Goal: Check status: Check status

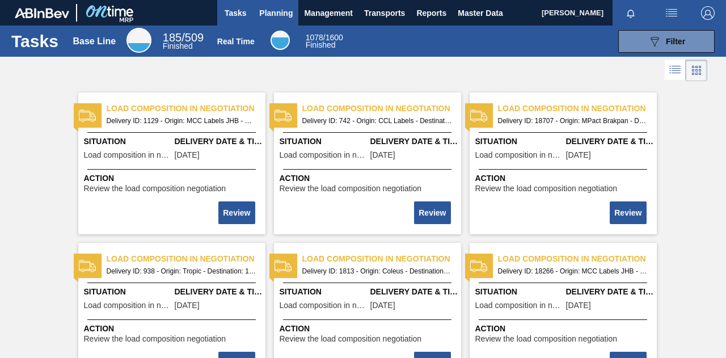
click at [277, 18] on span "Planning" at bounding box center [275, 13] width 33 height 14
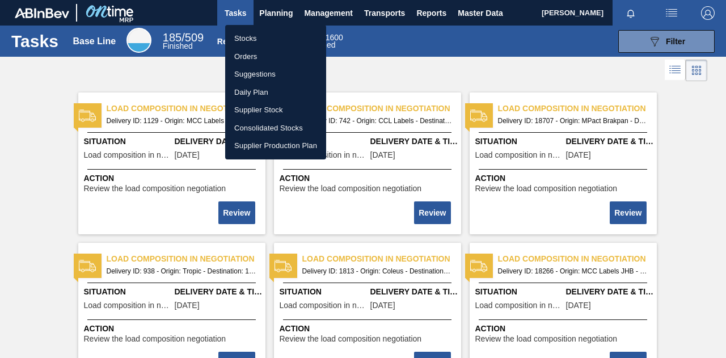
click at [255, 54] on li "Orders" at bounding box center [275, 57] width 101 height 18
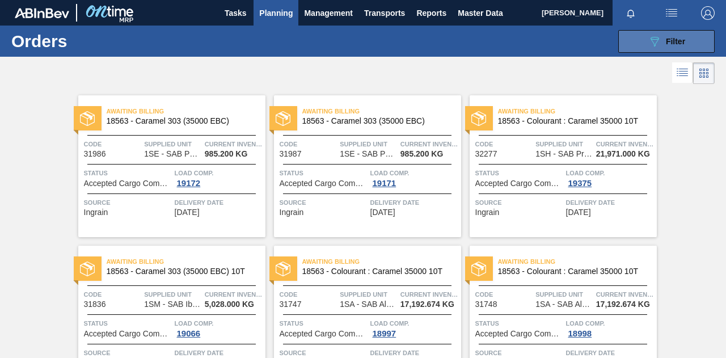
click at [631, 40] on button "089F7B8B-B2A5-4AFE-B5C0-19BA573D28AC Filter" at bounding box center [667, 41] width 96 height 23
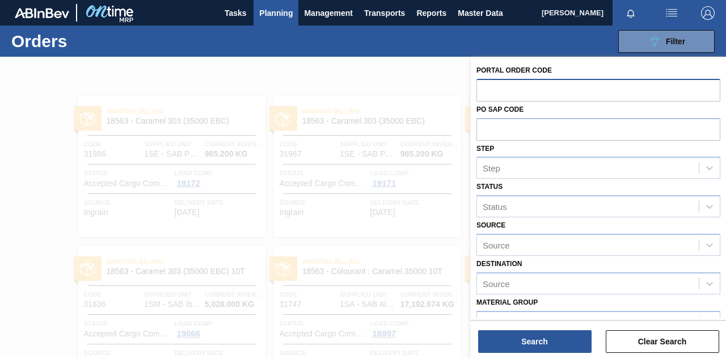
click at [488, 89] on input "text" at bounding box center [599, 90] width 244 height 22
click at [393, 12] on span "Transports" at bounding box center [384, 13] width 41 height 14
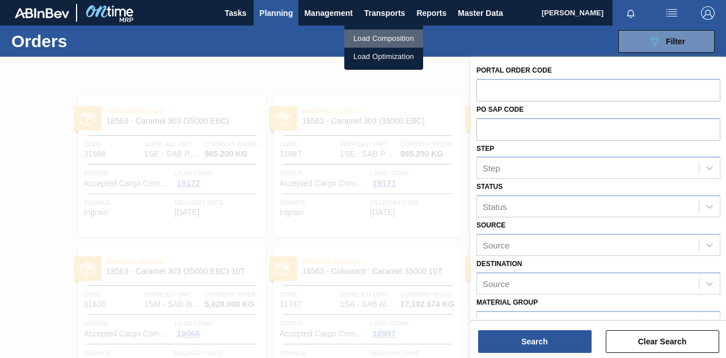
click at [380, 32] on li "Load Composition" at bounding box center [383, 39] width 79 height 18
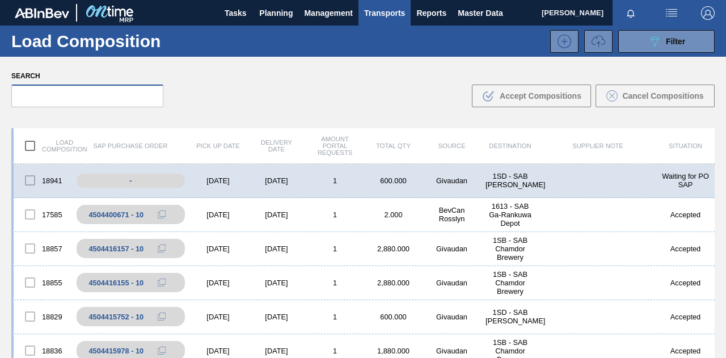
click at [70, 91] on input "text" at bounding box center [87, 96] width 152 height 23
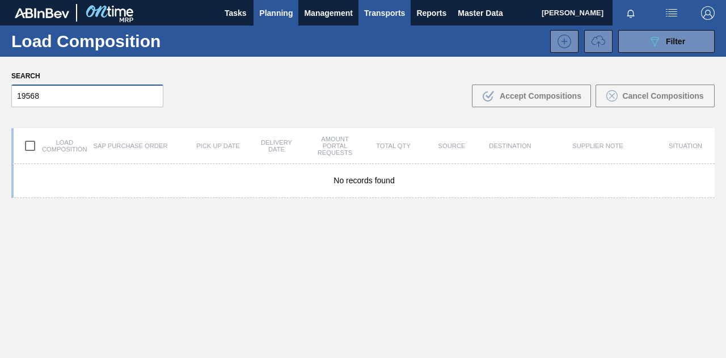
type input "19568"
click at [272, 19] on span "Planning" at bounding box center [275, 13] width 33 height 14
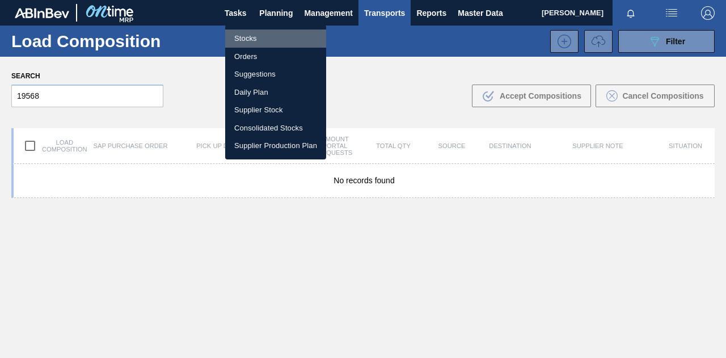
click at [257, 44] on li "Stocks" at bounding box center [275, 39] width 101 height 18
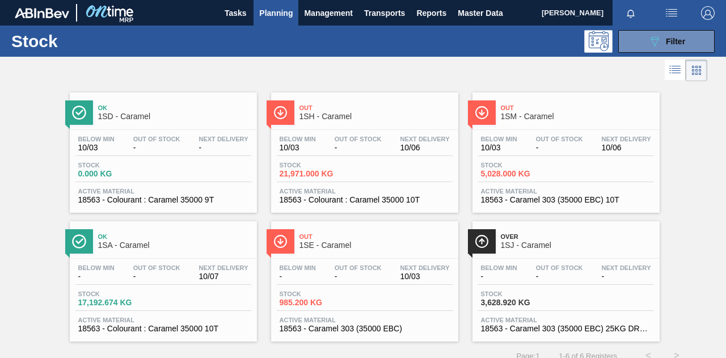
click at [262, 24] on button "Planning" at bounding box center [276, 13] width 45 height 26
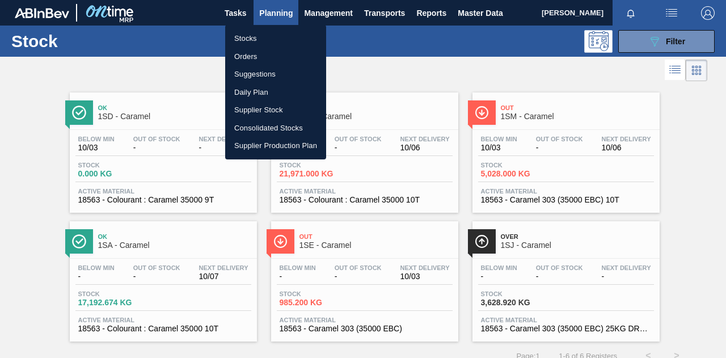
click at [257, 51] on li "Orders" at bounding box center [275, 57] width 101 height 18
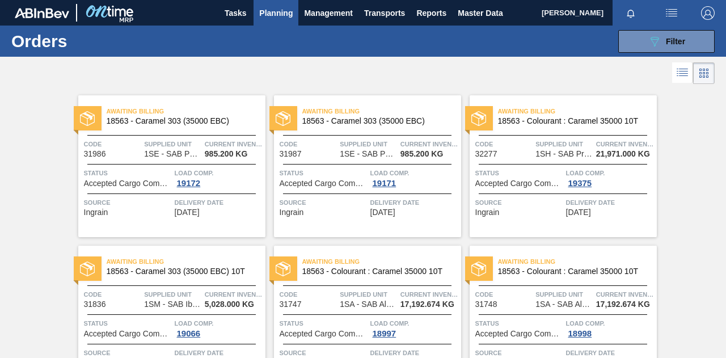
click at [654, 53] on div "089F7B8B-B2A5-4AFE-B5C0-19BA573D28AC Filter Portal Order Code PO SAP Code Step …" at bounding box center [444, 41] width 553 height 34
click at [653, 51] on button "089F7B8B-B2A5-4AFE-B5C0-19BA573D28AC Filter" at bounding box center [667, 41] width 96 height 23
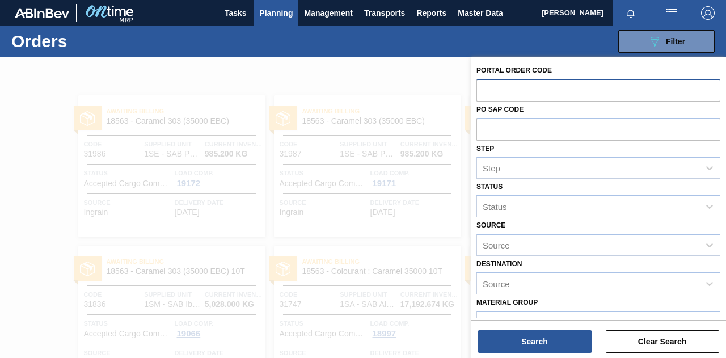
click at [526, 93] on input "text" at bounding box center [599, 90] width 244 height 22
type input "32536"
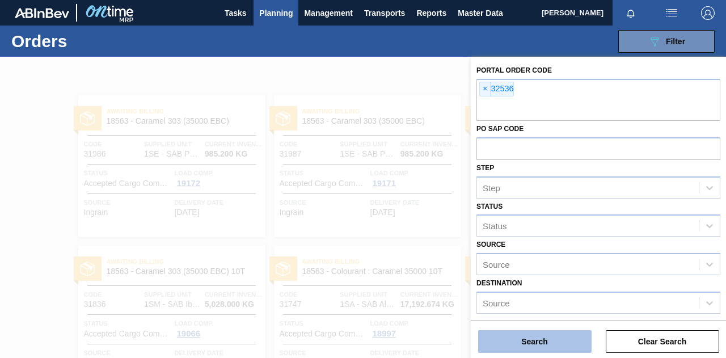
click at [506, 344] on button "Search" at bounding box center [535, 341] width 114 height 23
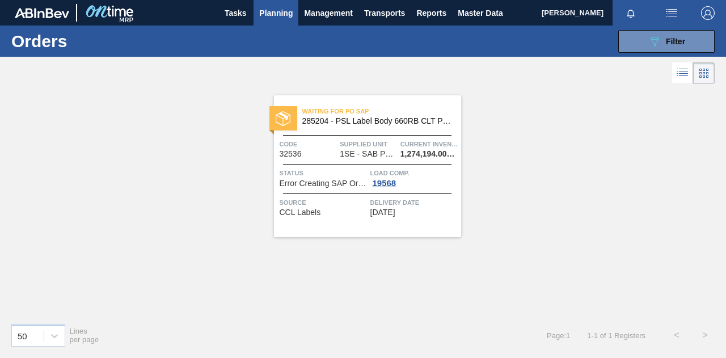
click at [389, 141] on span "Supplied Unit" at bounding box center [369, 143] width 58 height 11
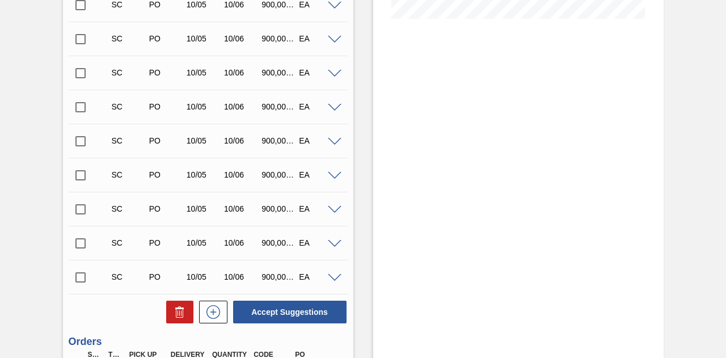
scroll to position [479, 0]
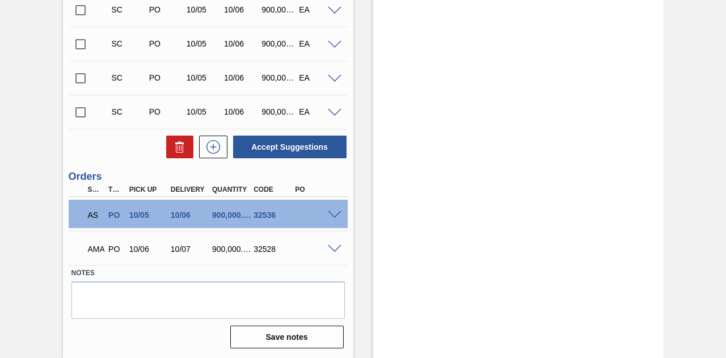
click at [331, 213] on span at bounding box center [335, 215] width 14 height 9
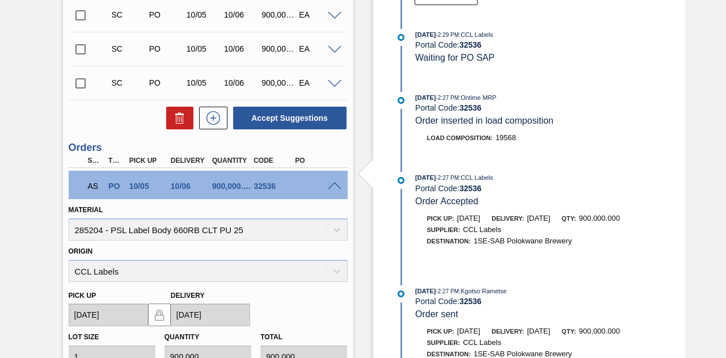
scroll to position [512, 0]
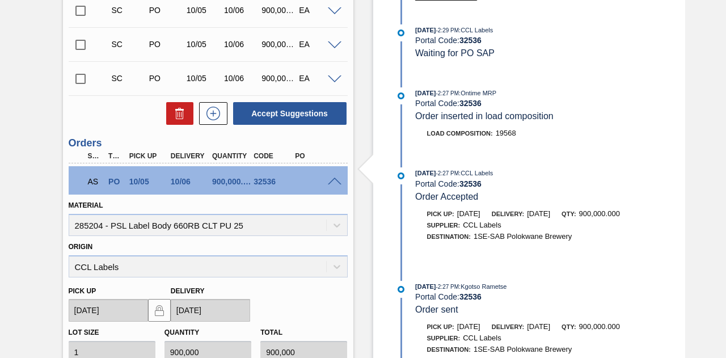
click at [16, 70] on div "Waiting for PO SAP 1SE - PSL Label Body 660RB CLT PU 25 Unit SAB Polokwane Brew…" at bounding box center [363, 72] width 726 height 1055
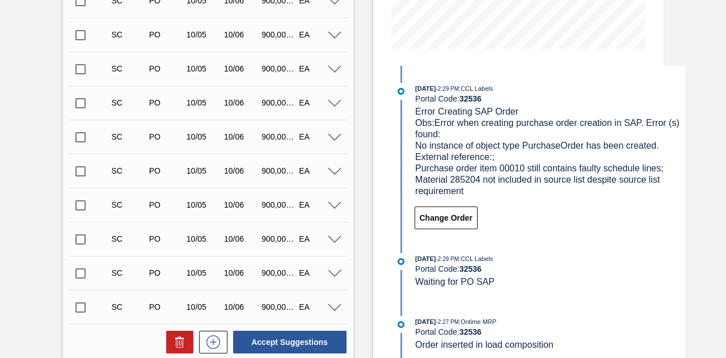
scroll to position [0, 0]
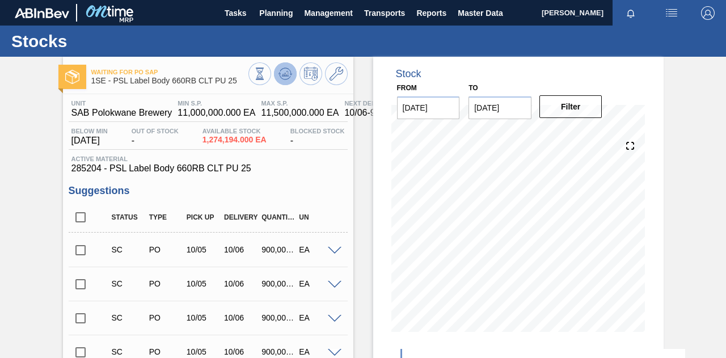
click at [279, 77] on icon at bounding box center [286, 74] width 14 height 14
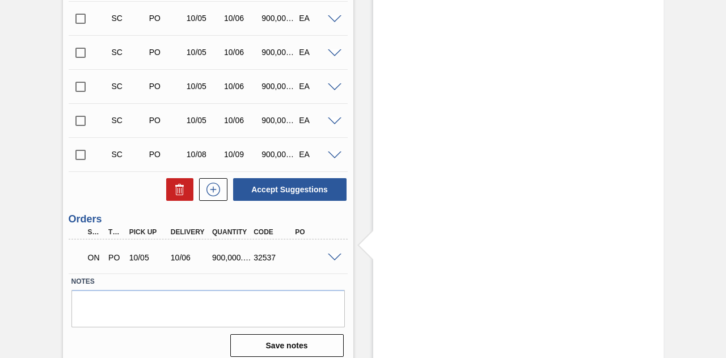
scroll to position [479, 0]
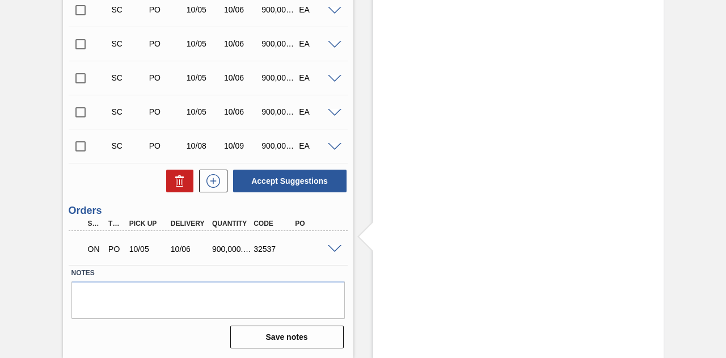
click at [334, 246] on span at bounding box center [335, 249] width 14 height 9
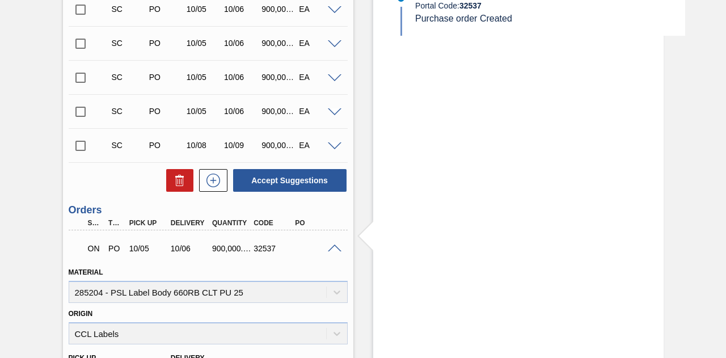
scroll to position [166, 0]
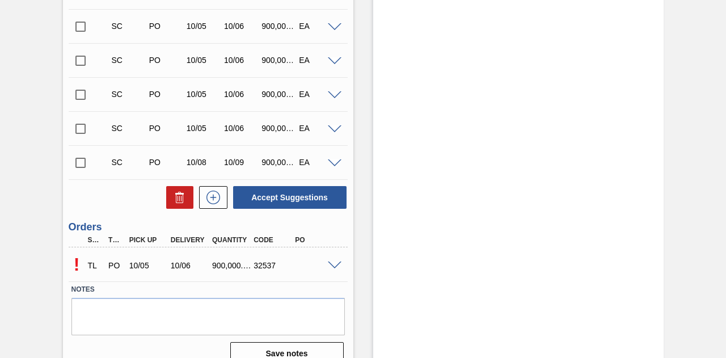
scroll to position [479, 0]
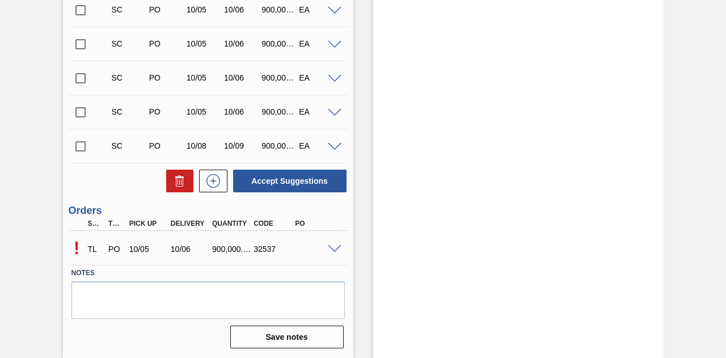
click at [329, 251] on span at bounding box center [335, 249] width 14 height 9
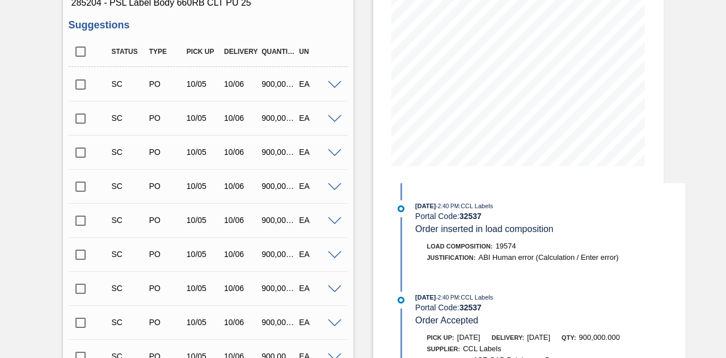
scroll to position [0, 0]
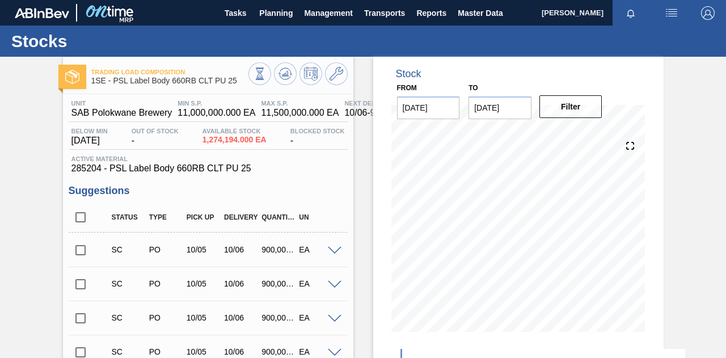
click at [576, 11] on span "[PERSON_NAME]" at bounding box center [573, 13] width 62 height 26
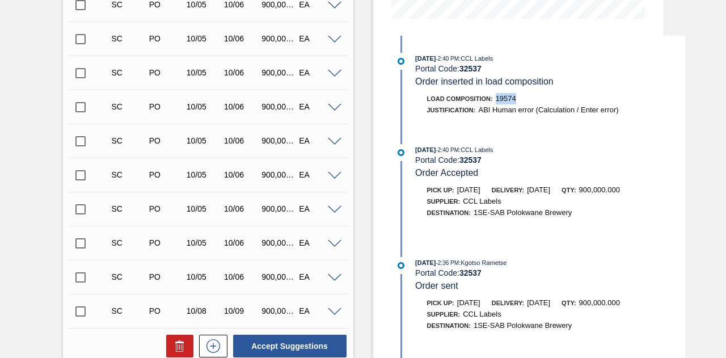
drag, startPoint x: 515, startPoint y: 94, endPoint x: 495, endPoint y: 98, distance: 20.4
click at [495, 98] on div "Load Composition : 19574" at bounding box center [471, 98] width 89 height 11
copy span "19574"
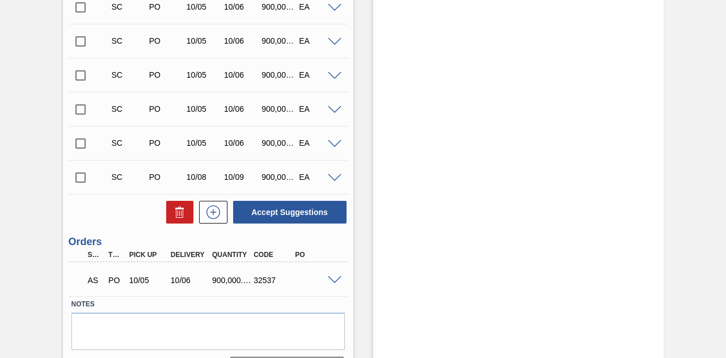
scroll to position [449, 0]
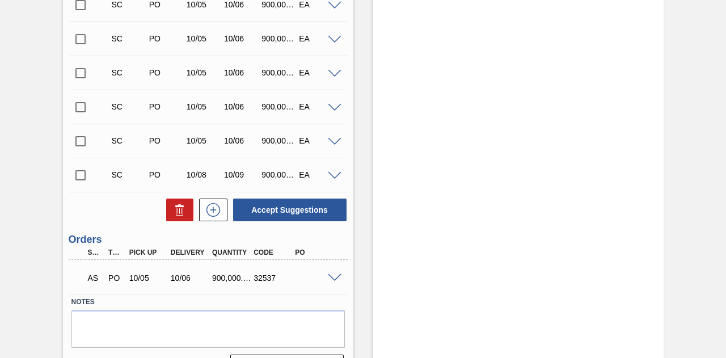
click at [333, 279] on span at bounding box center [335, 278] width 14 height 9
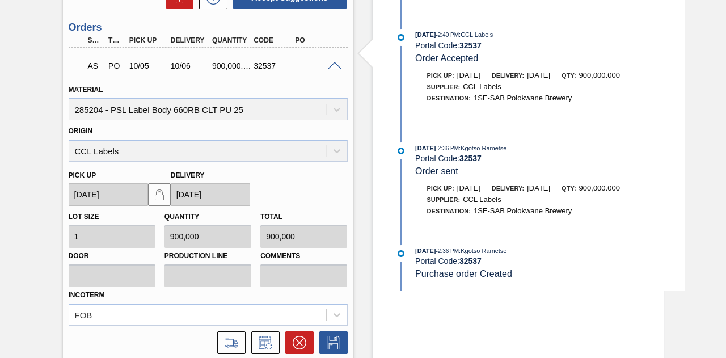
scroll to position [669, 0]
